Goal: Task Accomplishment & Management: Use online tool/utility

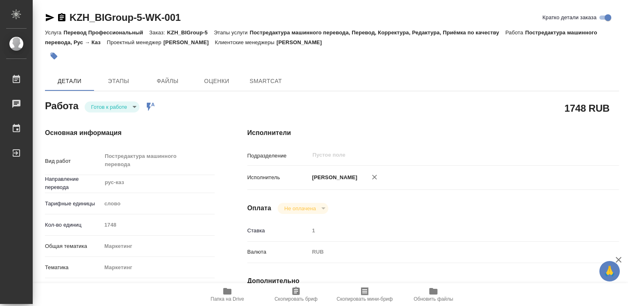
type textarea "x"
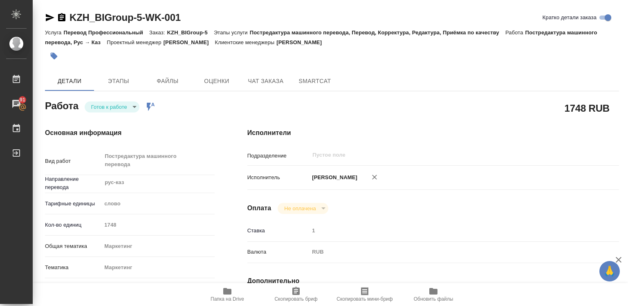
type textarea "x"
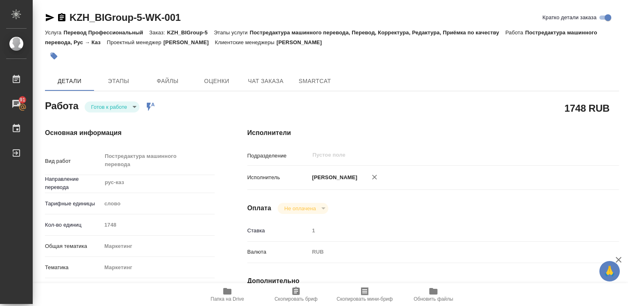
type textarea "x"
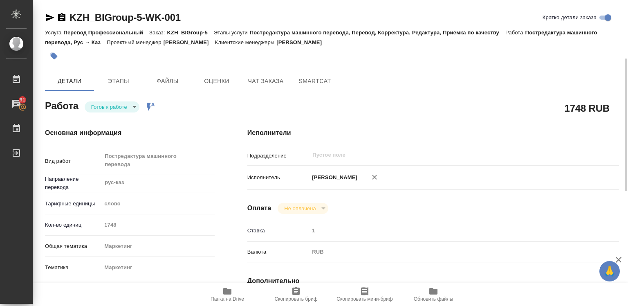
scroll to position [82, 0]
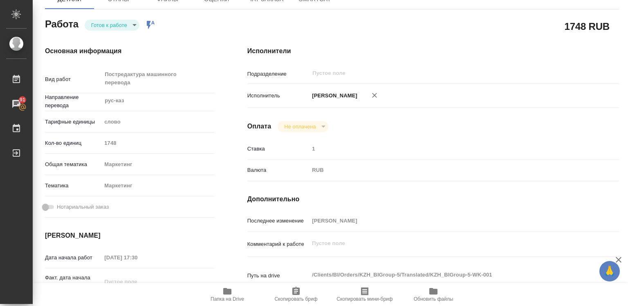
click at [620, 258] on icon "button" at bounding box center [619, 260] width 6 height 6
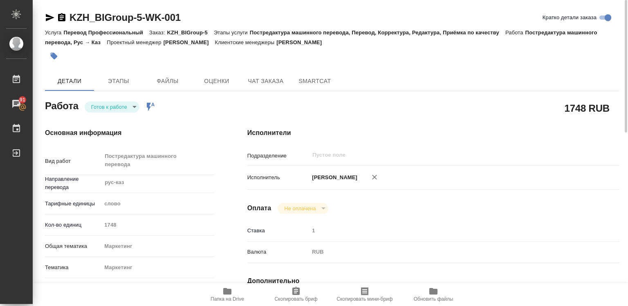
scroll to position [41, 0]
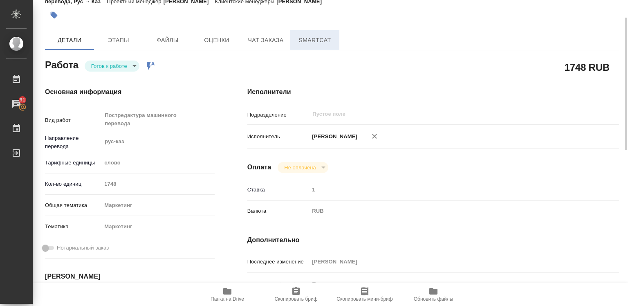
click at [311, 39] on span "SmartCat" at bounding box center [314, 40] width 39 height 10
drag, startPoint x: 311, startPoint y: 39, endPoint x: 291, endPoint y: 74, distance: 39.7
click at [311, 39] on span "SmartCat" at bounding box center [314, 40] width 39 height 10
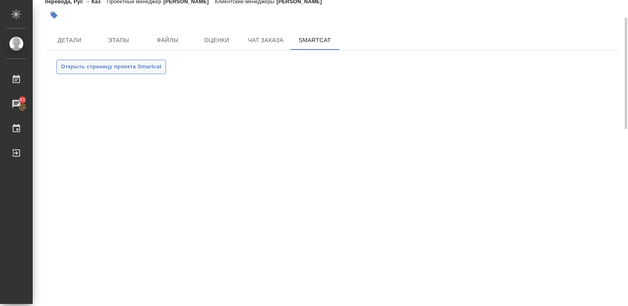
click at [113, 69] on span "Открыть страницу проекта Smartcat" at bounding box center [111, 66] width 101 height 9
